Goal: Information Seeking & Learning: Understand process/instructions

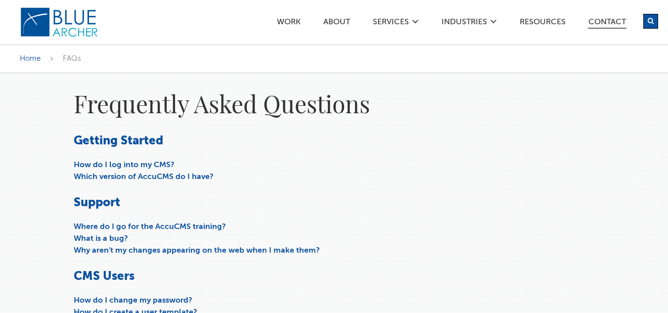
click at [602, 22] on link "Contact" at bounding box center [607, 23] width 39 height 10
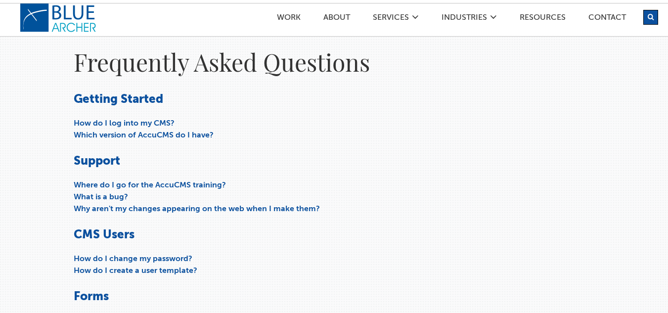
scroll to position [99, 0]
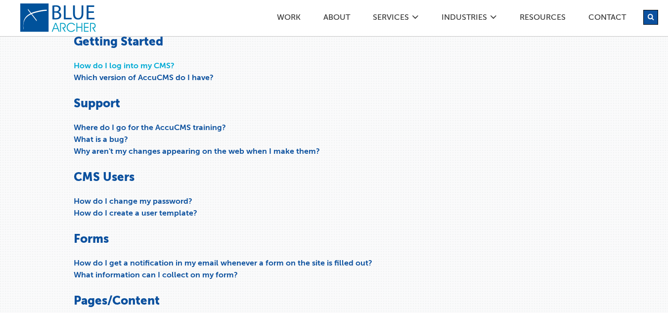
click at [123, 65] on link "How do I log into my CMS?" at bounding box center [124, 66] width 101 height 8
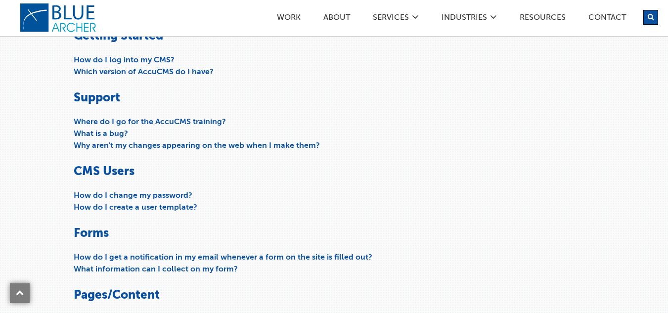
scroll to position [99, 0]
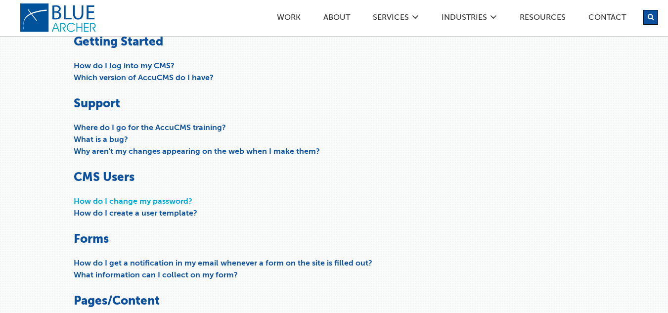
click at [142, 200] on link "How do I change my password?" at bounding box center [133, 202] width 119 height 8
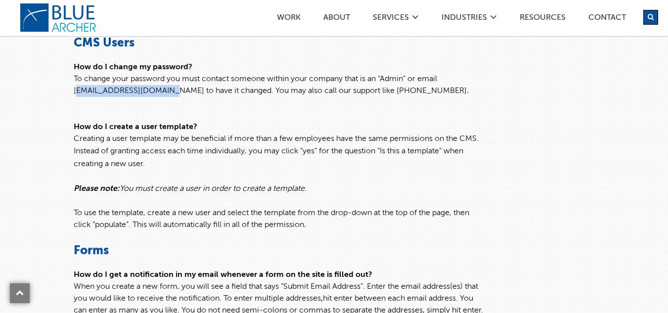
drag, startPoint x: 165, startPoint y: 91, endPoint x: 74, endPoint y: 91, distance: 91.0
click at [74, 91] on p "How do I change my password? To change your password you must contact someone w…" at bounding box center [280, 85] width 413 height 48
copy p "support@bluearcher.com"
